Goal: Task Accomplishment & Management: Use online tool/utility

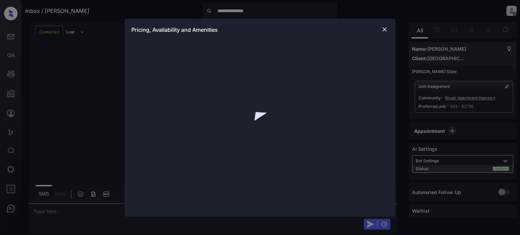
scroll to position [836, 0]
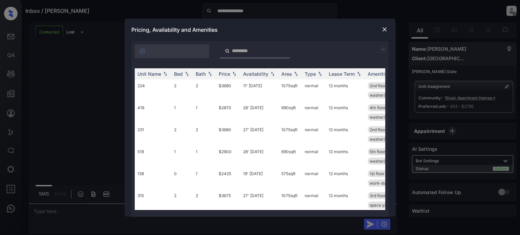
click at [382, 26] on img at bounding box center [384, 29] width 7 height 7
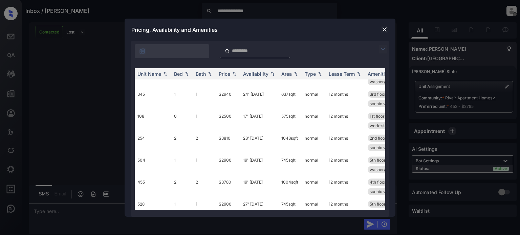
scroll to position [744, 0]
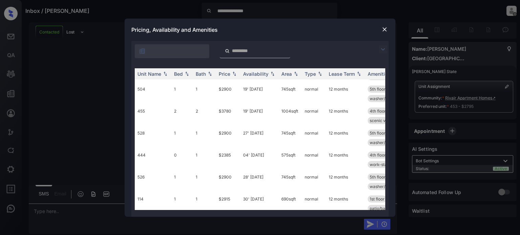
click at [386, 29] on img at bounding box center [384, 29] width 7 height 7
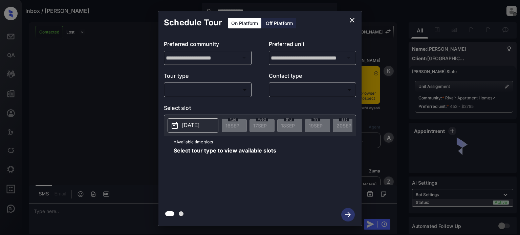
scroll to position [329, 0]
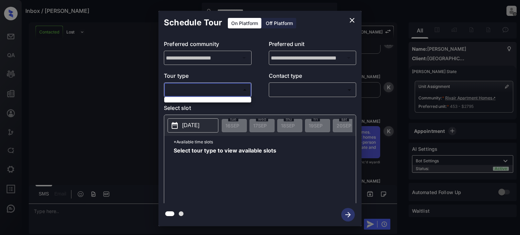
click at [243, 89] on body "**********" at bounding box center [260, 117] width 520 height 235
click at [245, 91] on div at bounding box center [260, 117] width 520 height 235
click at [245, 91] on body "**********" at bounding box center [260, 117] width 520 height 235
click at [351, 92] on div at bounding box center [260, 117] width 520 height 235
click at [348, 91] on body "**********" at bounding box center [260, 117] width 520 height 235
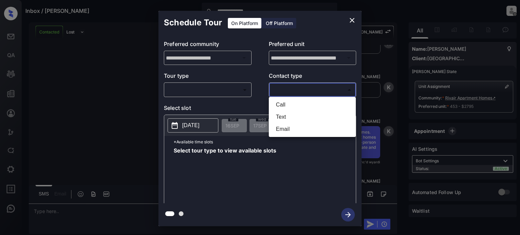
click at [280, 117] on li "Text" at bounding box center [312, 117] width 84 height 12
type input "****"
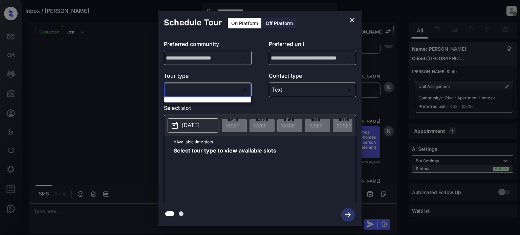
click at [243, 91] on body "**********" at bounding box center [260, 117] width 520 height 235
drag, startPoint x: 232, startPoint y: 133, endPoint x: 260, endPoint y: 135, distance: 27.1
click at [260, 135] on div at bounding box center [260, 117] width 520 height 235
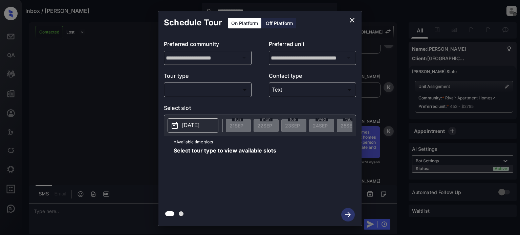
scroll to position [0, 0]
click at [354, 21] on icon "close" at bounding box center [352, 20] width 8 height 8
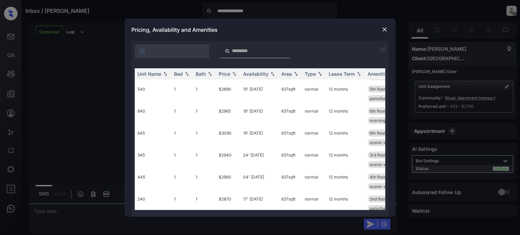
scroll to position [880, 0]
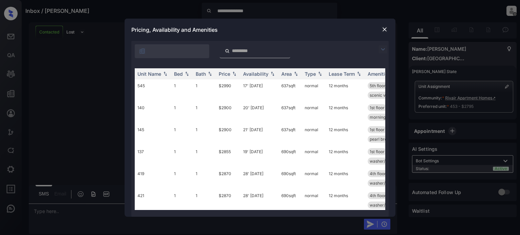
click at [382, 29] on img at bounding box center [384, 29] width 7 height 7
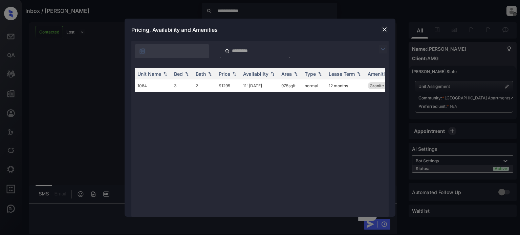
click at [383, 29] on img at bounding box center [384, 29] width 7 height 7
click at [383, 28] on img at bounding box center [384, 29] width 7 height 7
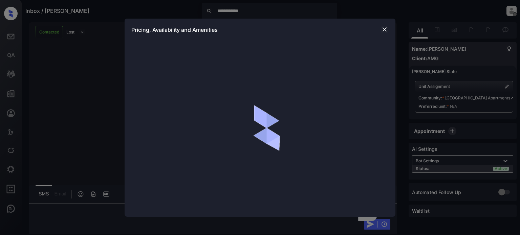
scroll to position [822, 0]
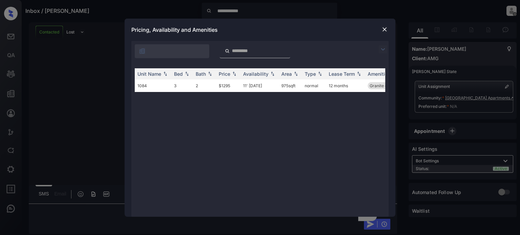
click at [385, 28] on img at bounding box center [384, 29] width 7 height 7
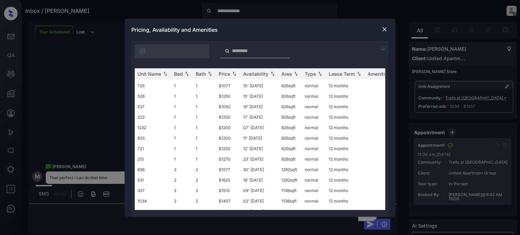
scroll to position [244, 0]
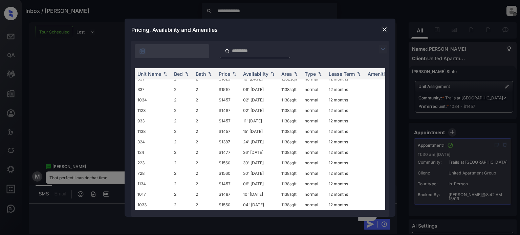
click at [383, 30] on img at bounding box center [384, 29] width 7 height 7
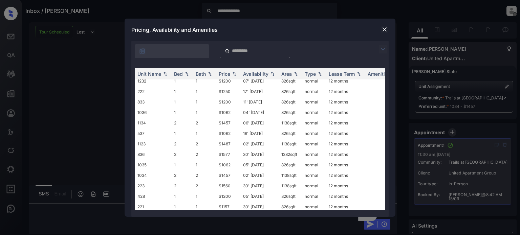
scroll to position [244, 0]
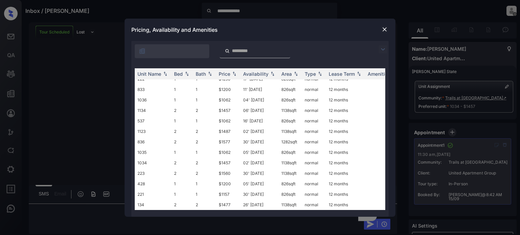
click at [383, 26] on img at bounding box center [384, 29] width 7 height 7
